Goal: Task Accomplishment & Management: Complete application form

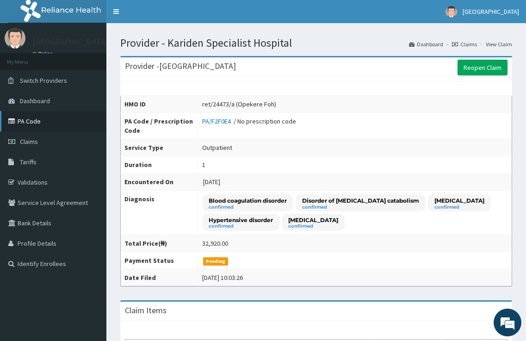
click at [35, 122] on link "PA Code" at bounding box center [53, 121] width 106 height 20
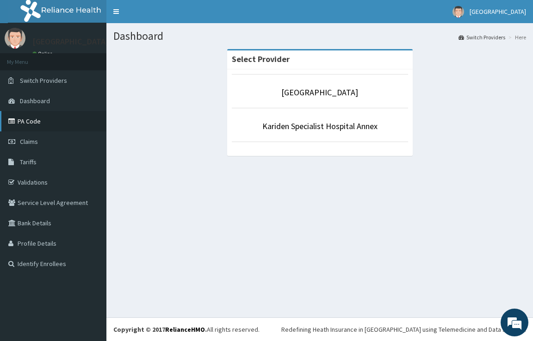
click at [40, 114] on link "PA Code" at bounding box center [53, 121] width 106 height 20
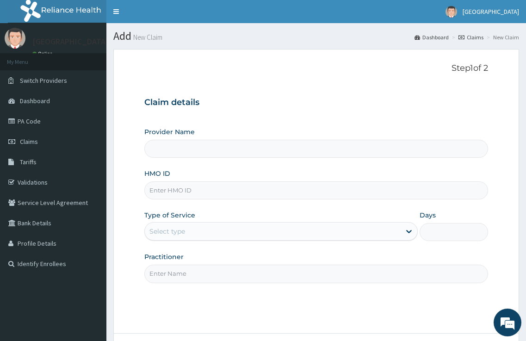
type input "[GEOGRAPHIC_DATA]"
paste input "Date: 2025-08-12 Diagnosis Name Other severe and complicated Plasmodium falcipa…"
type input "Date: 2025-08-12 Diagnosis Name Other severe and complicated Plasmodium falcipa…"
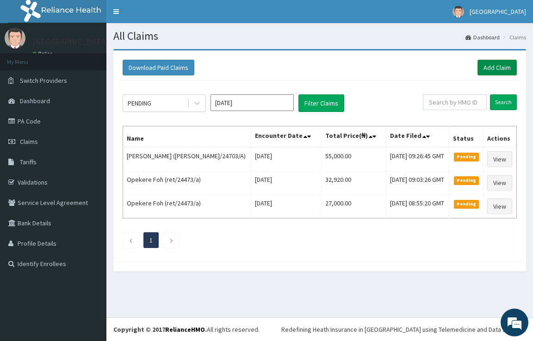
click at [489, 71] on link "Add Claim" at bounding box center [497, 68] width 39 height 16
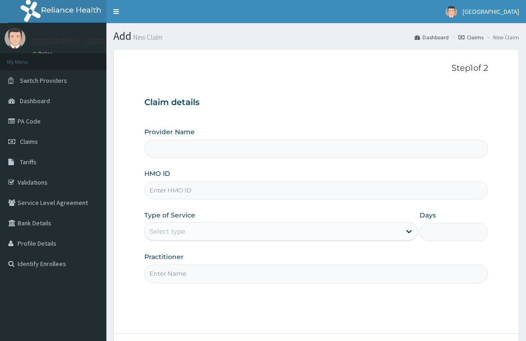
click at [205, 188] on input "HMO ID" at bounding box center [316, 190] width 344 height 18
type input "Kariden Specialist Hospital"
paste input "SFA/15039/A"
type input "SFA/15039/A"
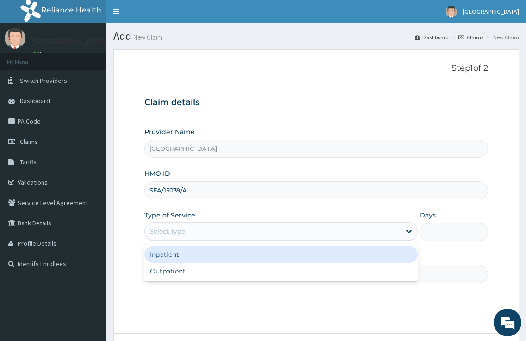
click at [367, 233] on div "Select type" at bounding box center [273, 231] width 256 height 15
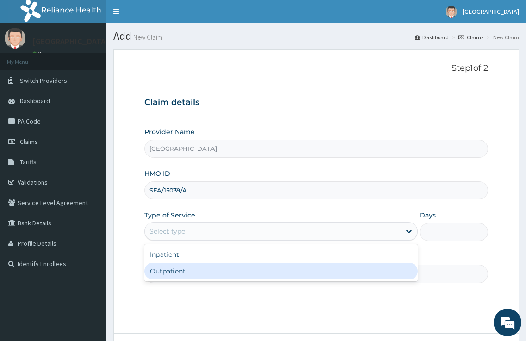
click at [298, 268] on div "Outpatient" at bounding box center [281, 271] width 274 height 17
type input "1"
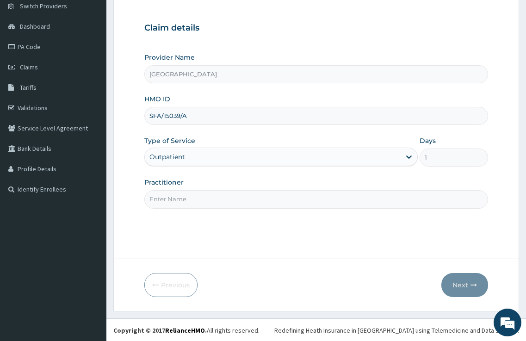
scroll to position [75, 0]
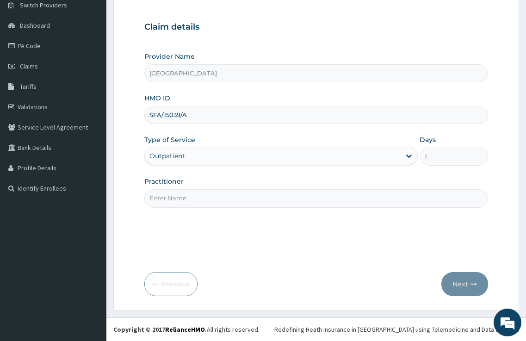
click at [229, 202] on input "Practitioner" at bounding box center [316, 198] width 344 height 18
type input "DR. KARIBA"
click at [457, 290] on button "Next" at bounding box center [464, 284] width 47 height 24
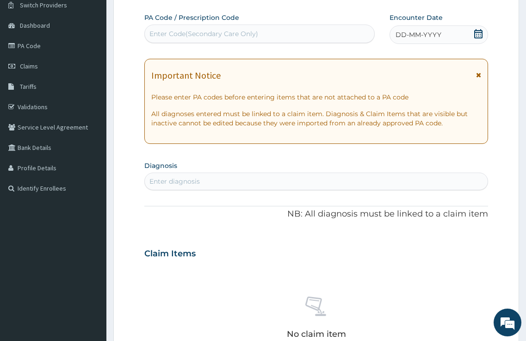
click at [267, 36] on div "Enter Code(Secondary Care Only)" at bounding box center [260, 33] width 230 height 15
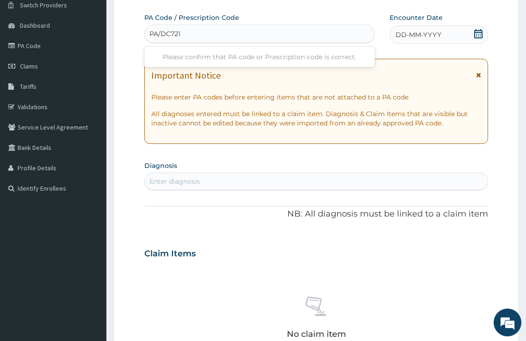
type input "PA/DC7212"
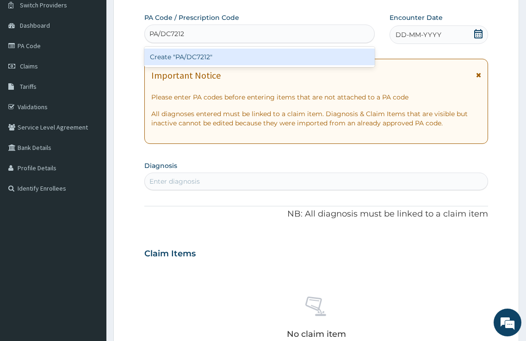
click at [303, 57] on div "Create "PA/DC7212"" at bounding box center [259, 57] width 230 height 17
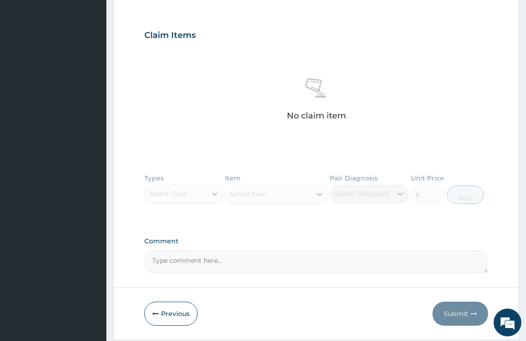
scroll to position [332, 0]
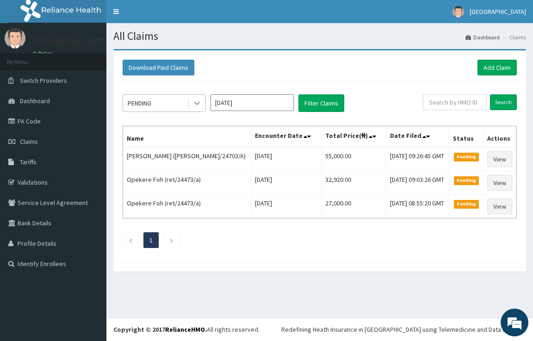
click at [196, 101] on icon at bounding box center [197, 103] width 9 height 9
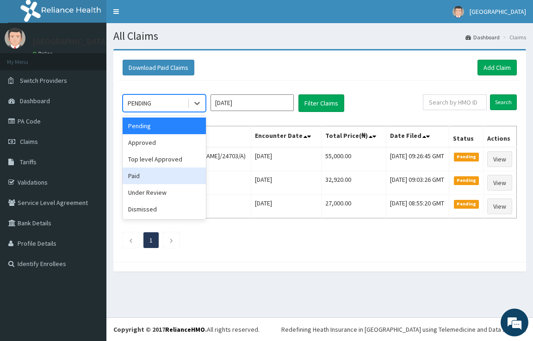
click at [164, 177] on div "Paid" at bounding box center [164, 176] width 83 height 17
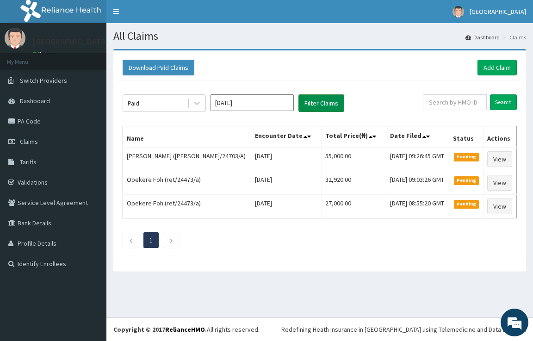
click at [319, 109] on button "Filter Claims" at bounding box center [321, 103] width 46 height 18
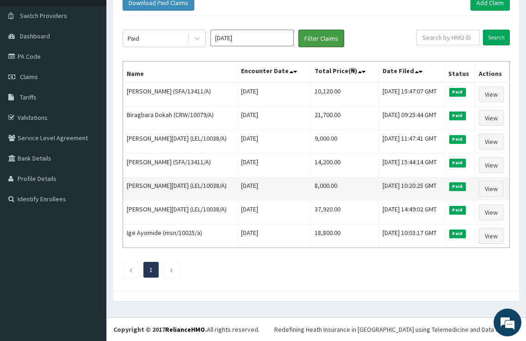
scroll to position [44, 0]
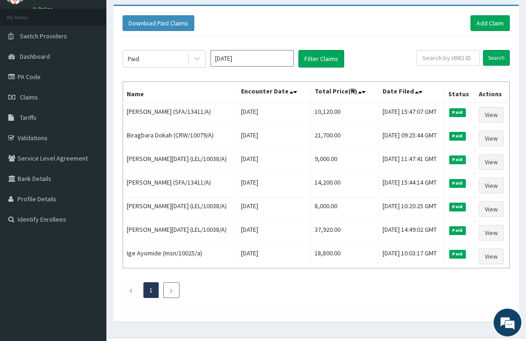
click at [170, 293] on icon "Next page" at bounding box center [171, 291] width 4 height 6
click at [40, 39] on span "Switch Providers" at bounding box center [43, 36] width 47 height 8
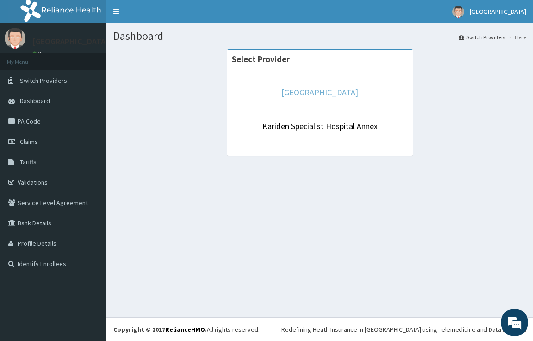
click at [292, 95] on link "[GEOGRAPHIC_DATA]" at bounding box center [319, 92] width 77 height 11
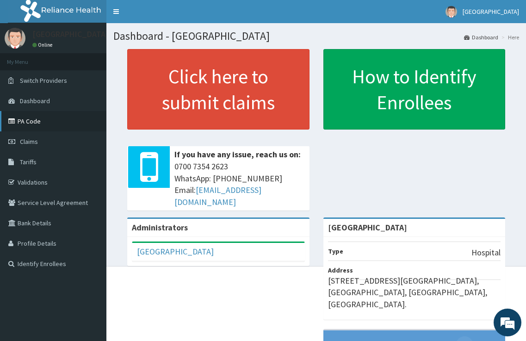
click at [31, 123] on link "PA Code" at bounding box center [53, 121] width 106 height 20
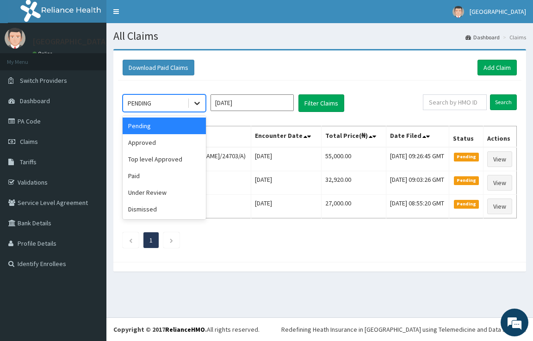
click at [200, 105] on icon at bounding box center [197, 103] width 9 height 9
click at [190, 170] on div "Paid" at bounding box center [164, 176] width 83 height 17
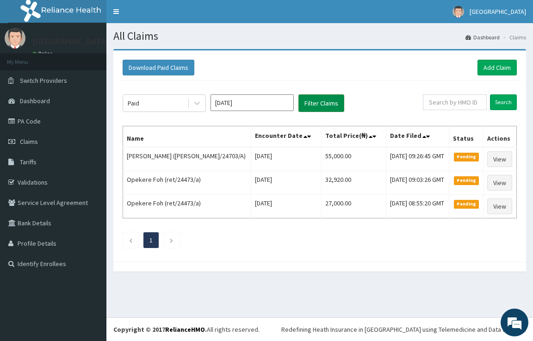
click at [305, 106] on button "Filter Claims" at bounding box center [321, 103] width 46 height 18
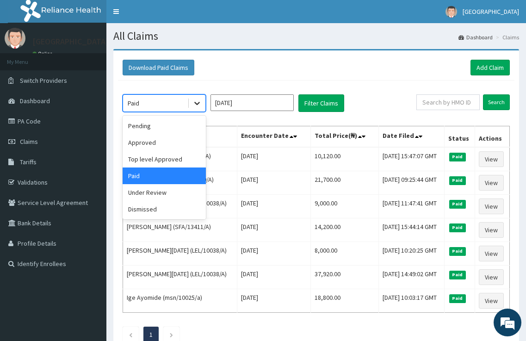
click at [194, 103] on icon at bounding box center [197, 103] width 9 height 9
click at [199, 136] on div "Approved" at bounding box center [164, 142] width 83 height 17
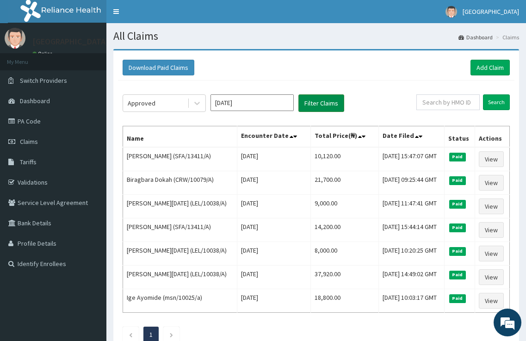
click at [330, 100] on button "Filter Claims" at bounding box center [321, 103] width 46 height 18
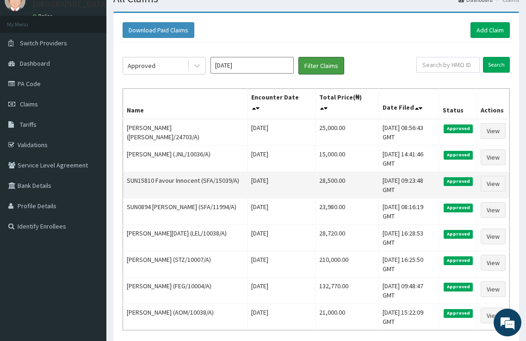
scroll to position [27, 0]
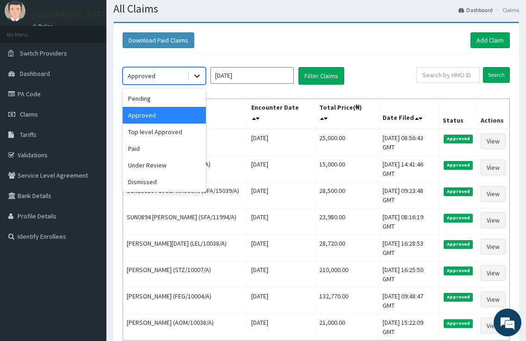
click at [194, 74] on icon at bounding box center [197, 75] width 9 height 9
click at [174, 135] on div "Top level Approved" at bounding box center [164, 132] width 83 height 17
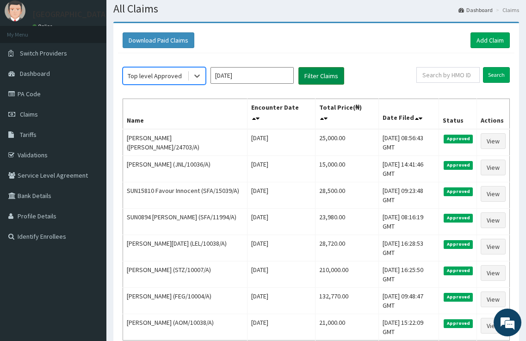
click at [322, 75] on button "Filter Claims" at bounding box center [321, 76] width 46 height 18
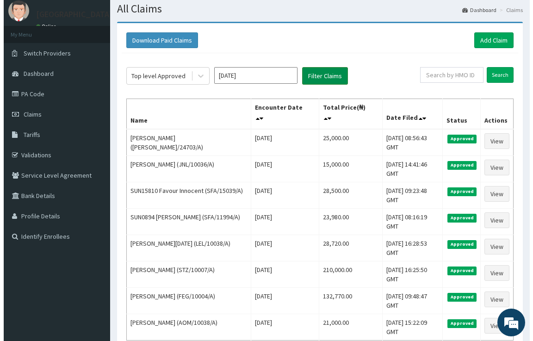
scroll to position [0, 0]
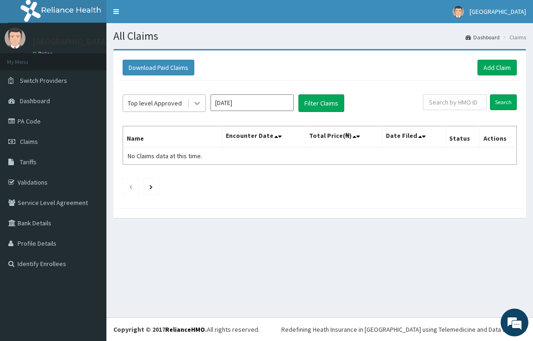
click at [193, 102] on icon at bounding box center [197, 103] width 9 height 9
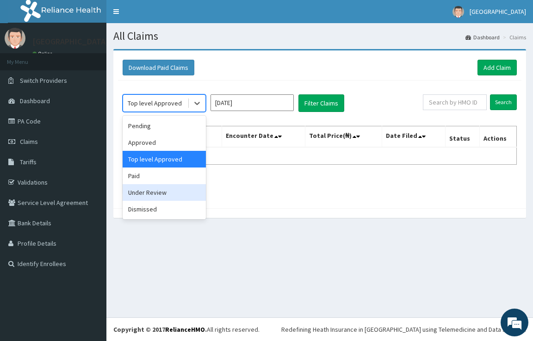
drag, startPoint x: 159, startPoint y: 192, endPoint x: 171, endPoint y: 181, distance: 16.4
click at [160, 192] on div "Under Review" at bounding box center [164, 192] width 83 height 17
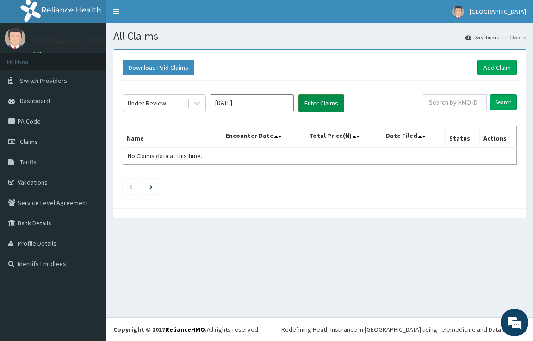
click at [312, 105] on button "Filter Claims" at bounding box center [321, 103] width 46 height 18
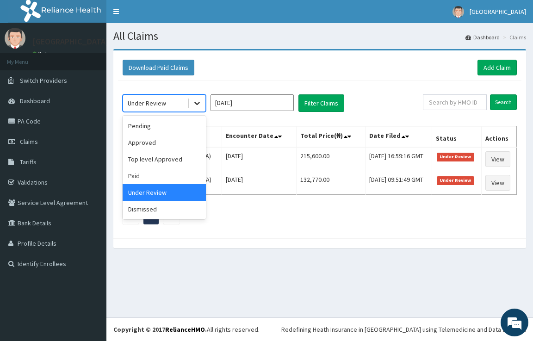
click at [199, 103] on icon at bounding box center [197, 103] width 6 height 3
click at [187, 205] on div "Dismissed" at bounding box center [164, 209] width 83 height 17
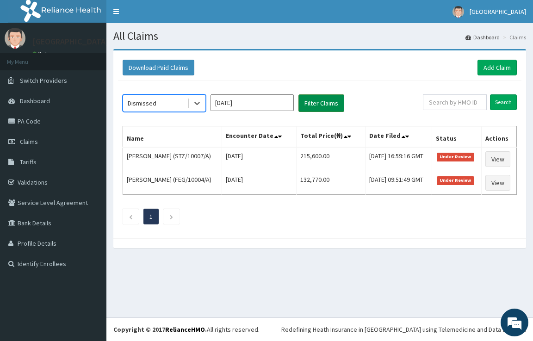
click at [314, 104] on button "Filter Claims" at bounding box center [321, 103] width 46 height 18
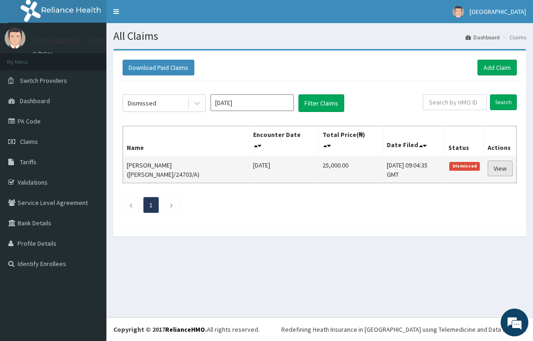
click at [496, 161] on link "View" at bounding box center [500, 169] width 25 height 16
